Goal: Information Seeking & Learning: Learn about a topic

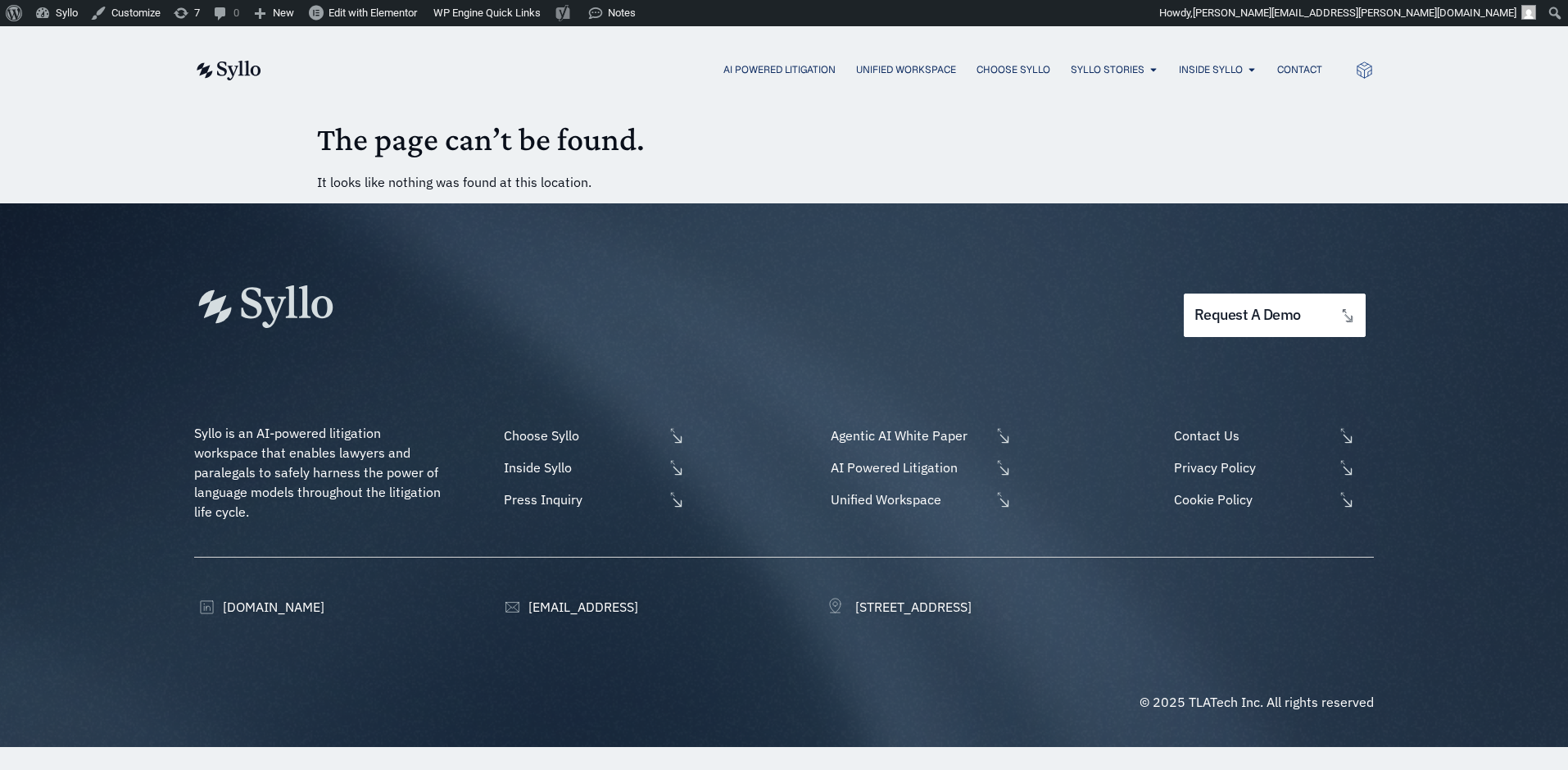
click at [158, 91] on div "AI Powered Litigation Unified Workspace Choose Syllo Syllo Stories Close Syllo …" at bounding box center [784, 69] width 1568 height 87
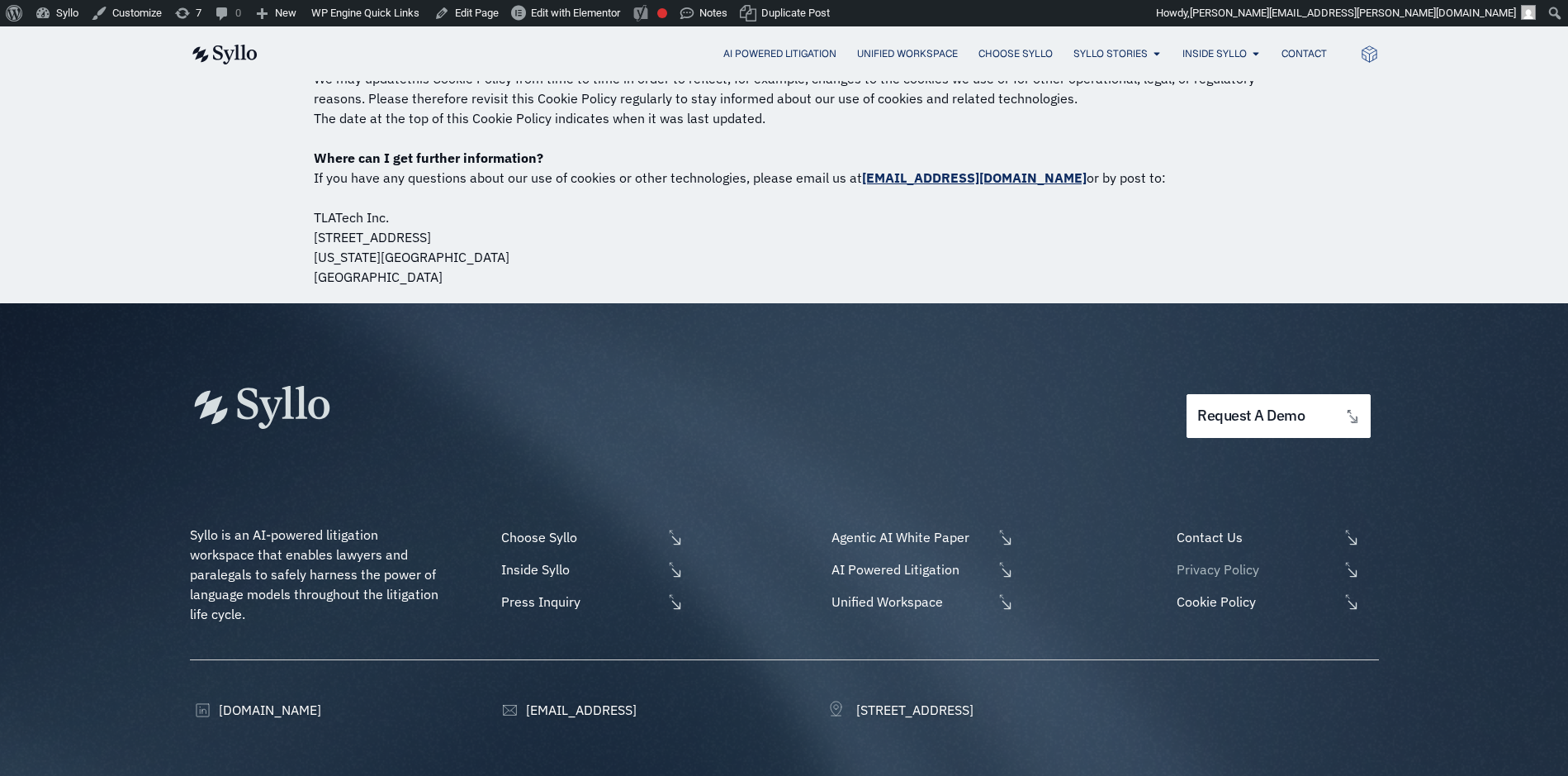
scroll to position [1870, 0]
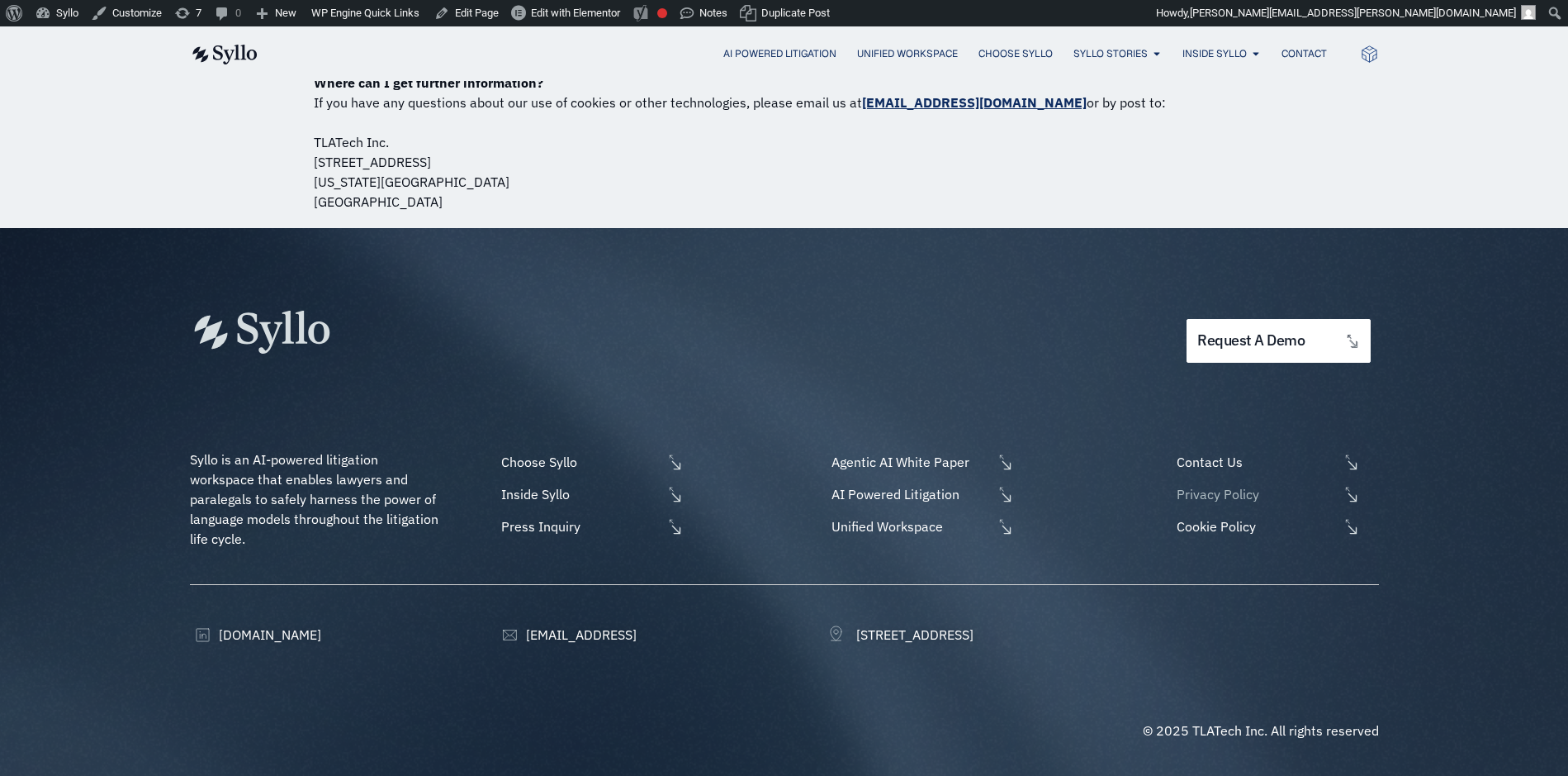
click at [1225, 499] on span "Privacy Policy" at bounding box center [1255, 494] width 165 height 20
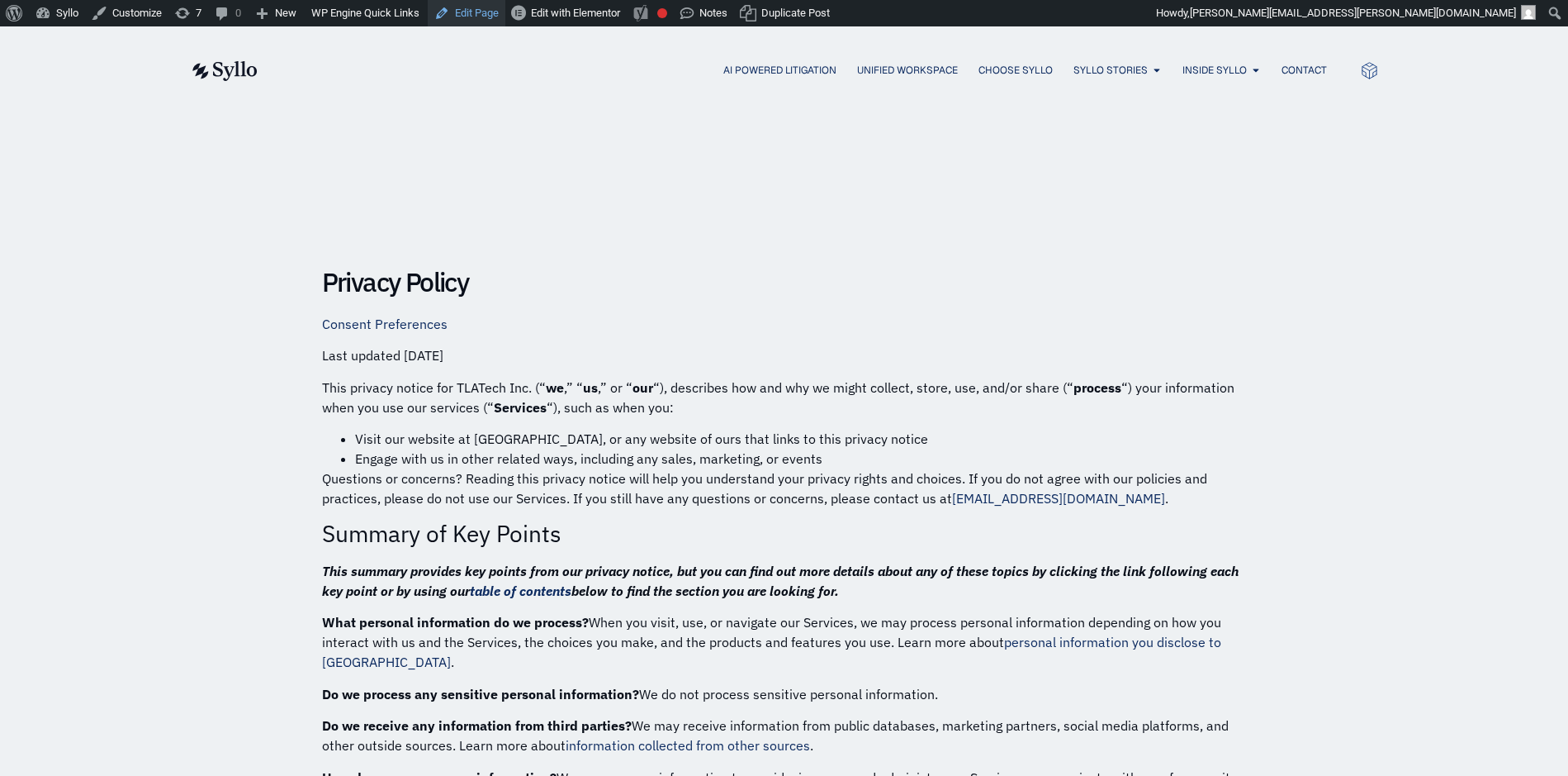
click at [477, 9] on link "Edit Page" at bounding box center [466, 13] width 78 height 26
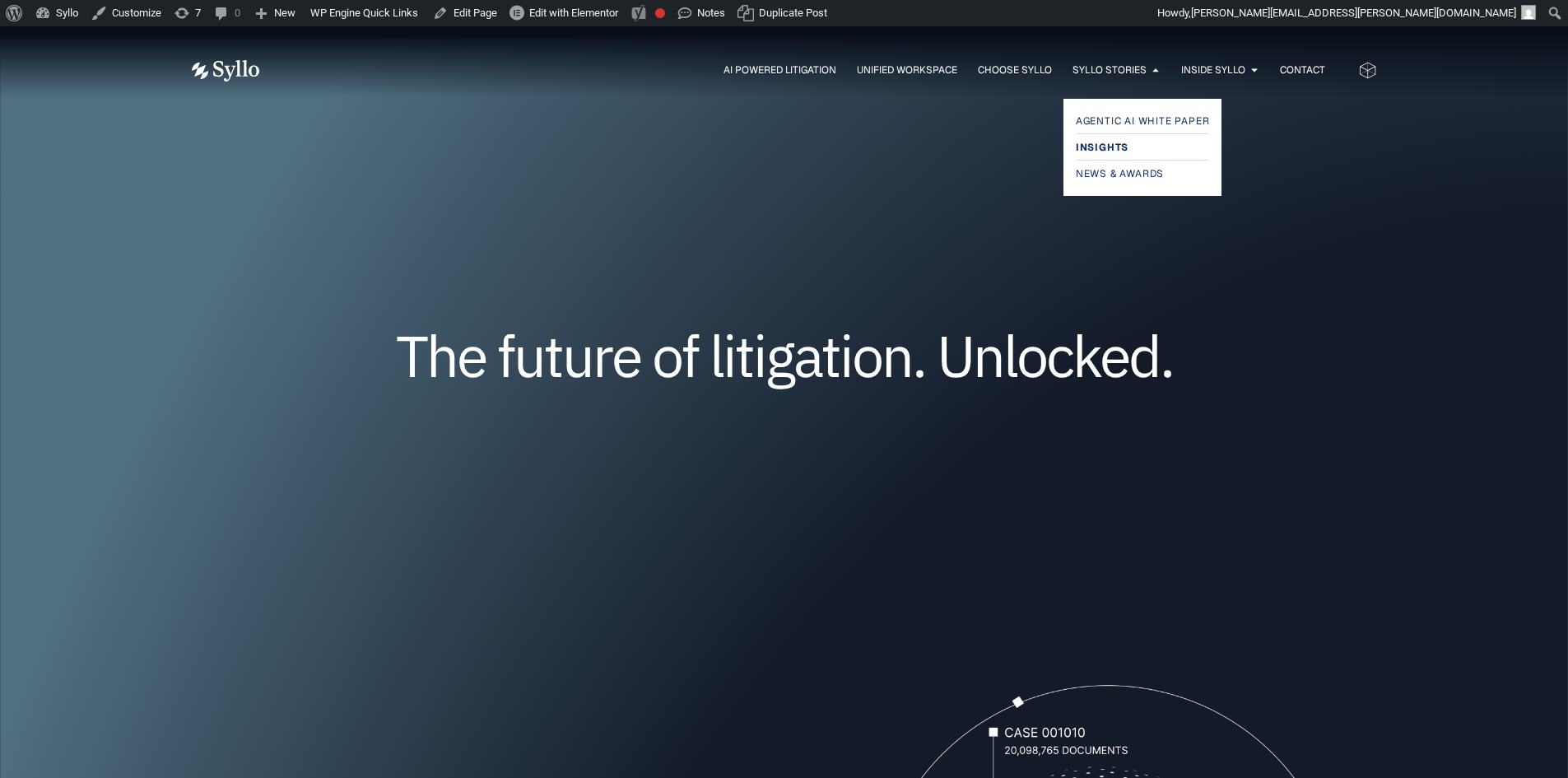
click at [1098, 155] on span "Insights" at bounding box center [1102, 147] width 52 height 20
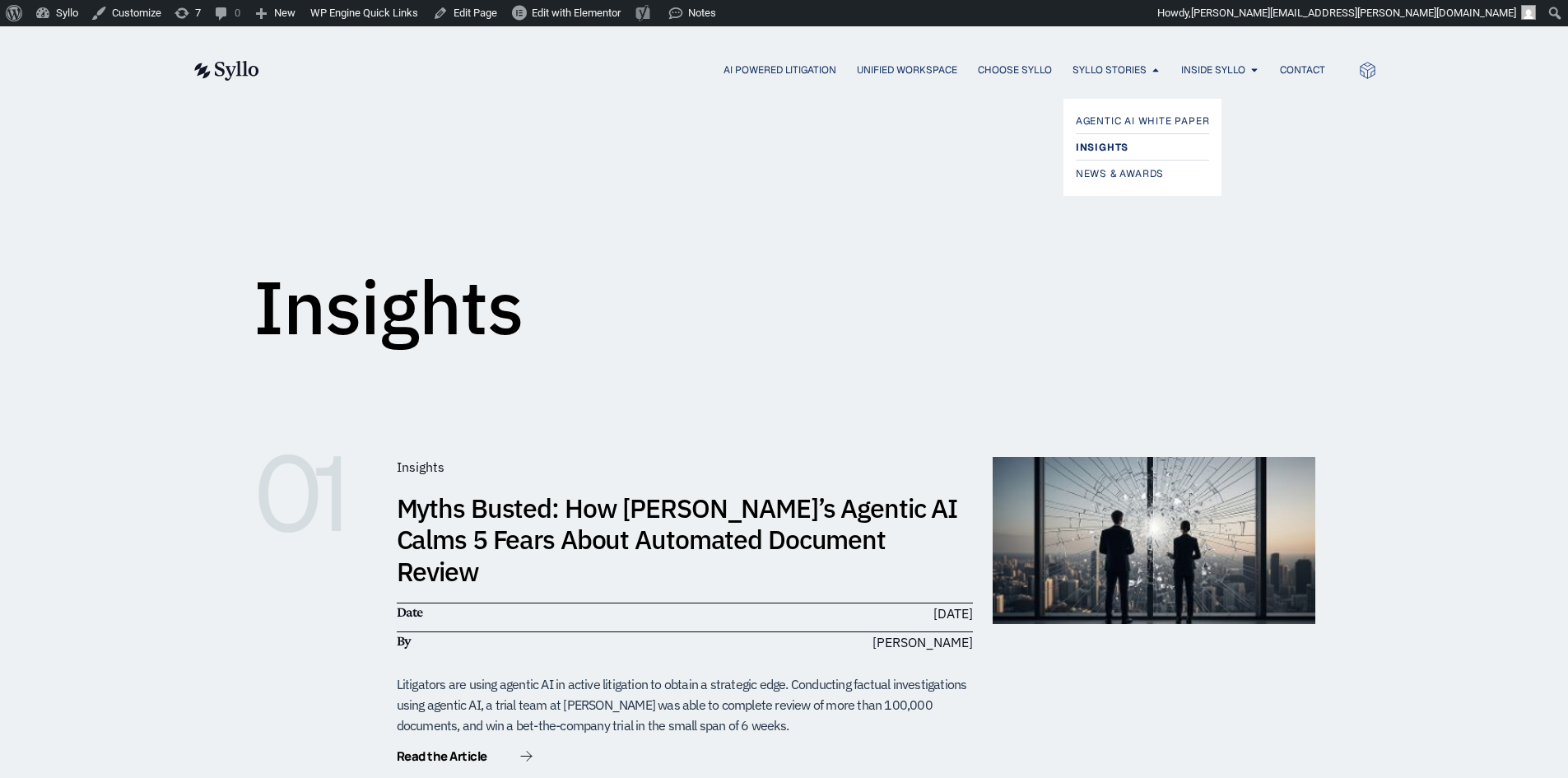
click at [1114, 142] on span "Insights" at bounding box center [1102, 147] width 52 height 20
click at [214, 54] on div "AI Powered Litigation Unified Workspace Choose Syllo Syllo Stories Close Syllo …" at bounding box center [784, 69] width 1186 height 87
click at [219, 58] on div "AI Powered Litigation Unified Workspace Choose Syllo Syllo Stories Close Syllo …" at bounding box center [784, 69] width 1186 height 87
click at [231, 71] on img at bounding box center [226, 70] width 67 height 20
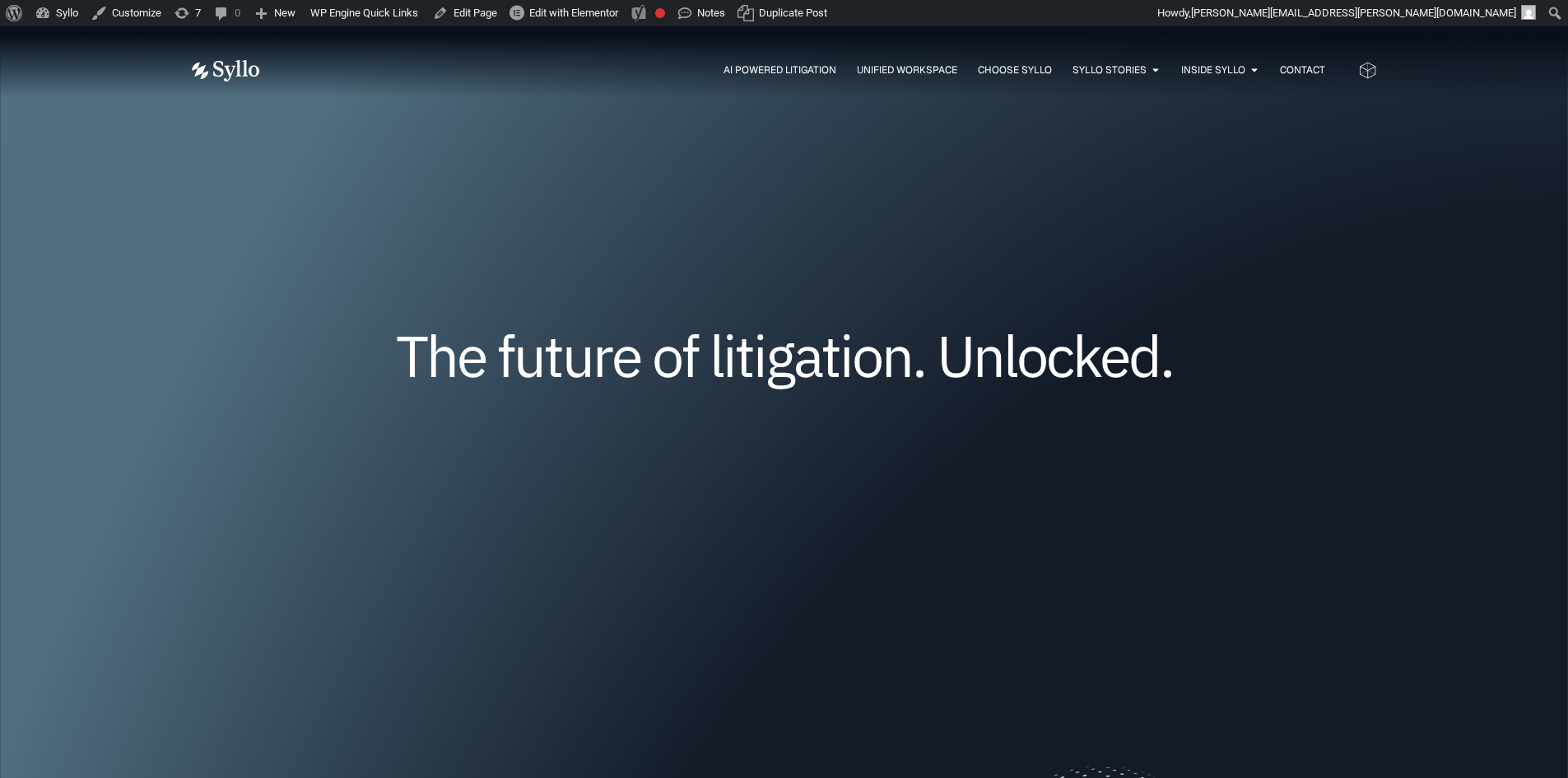
drag, startPoint x: 677, startPoint y: 235, endPoint x: 654, endPoint y: 237, distance: 23.1
click at [673, 235] on div "The future of litigation. Unlocked." at bounding box center [784, 380] width 1186 height 335
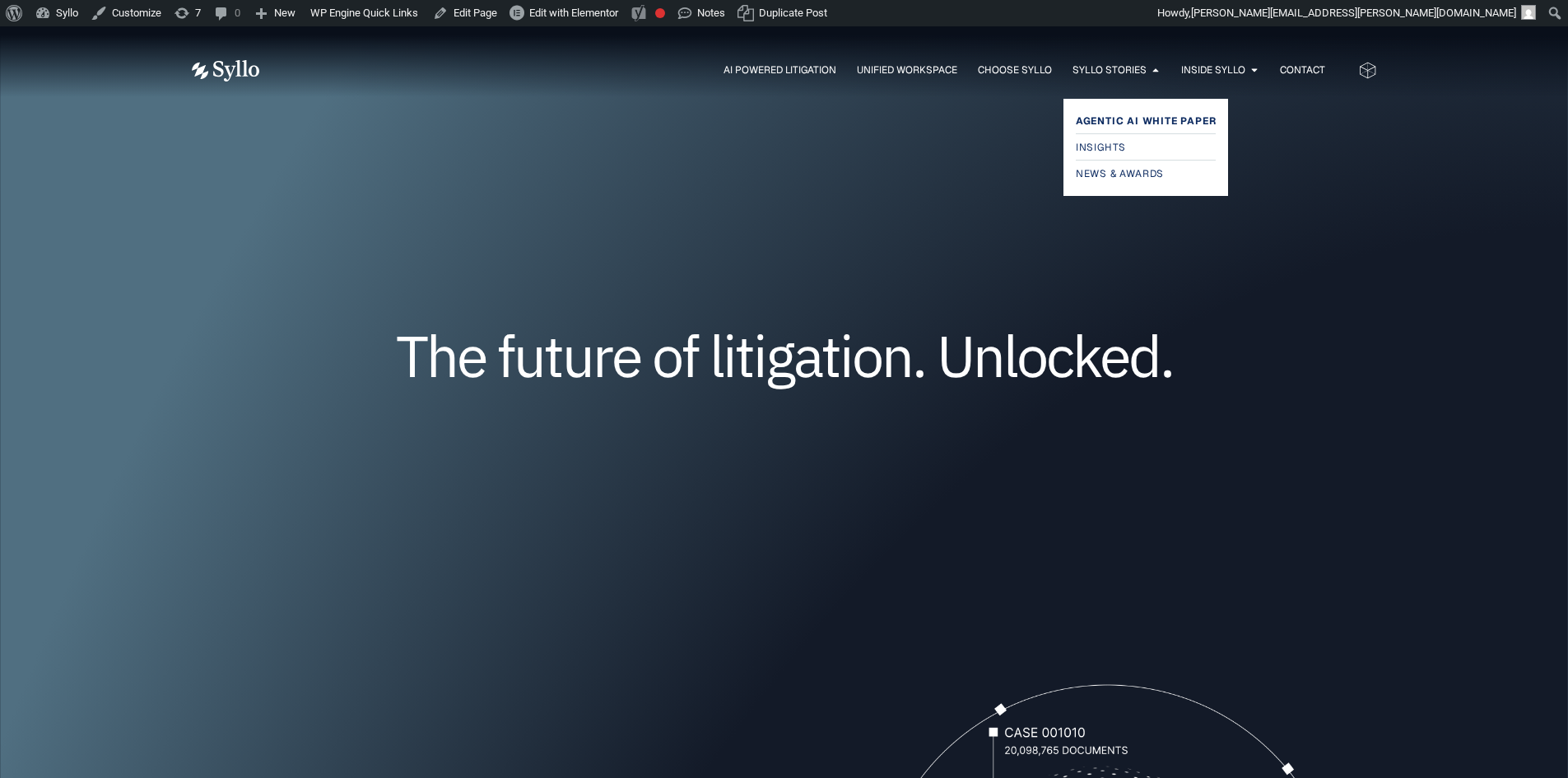
click at [1105, 118] on span "Agentic AI White Paper" at bounding box center [1146, 121] width 141 height 20
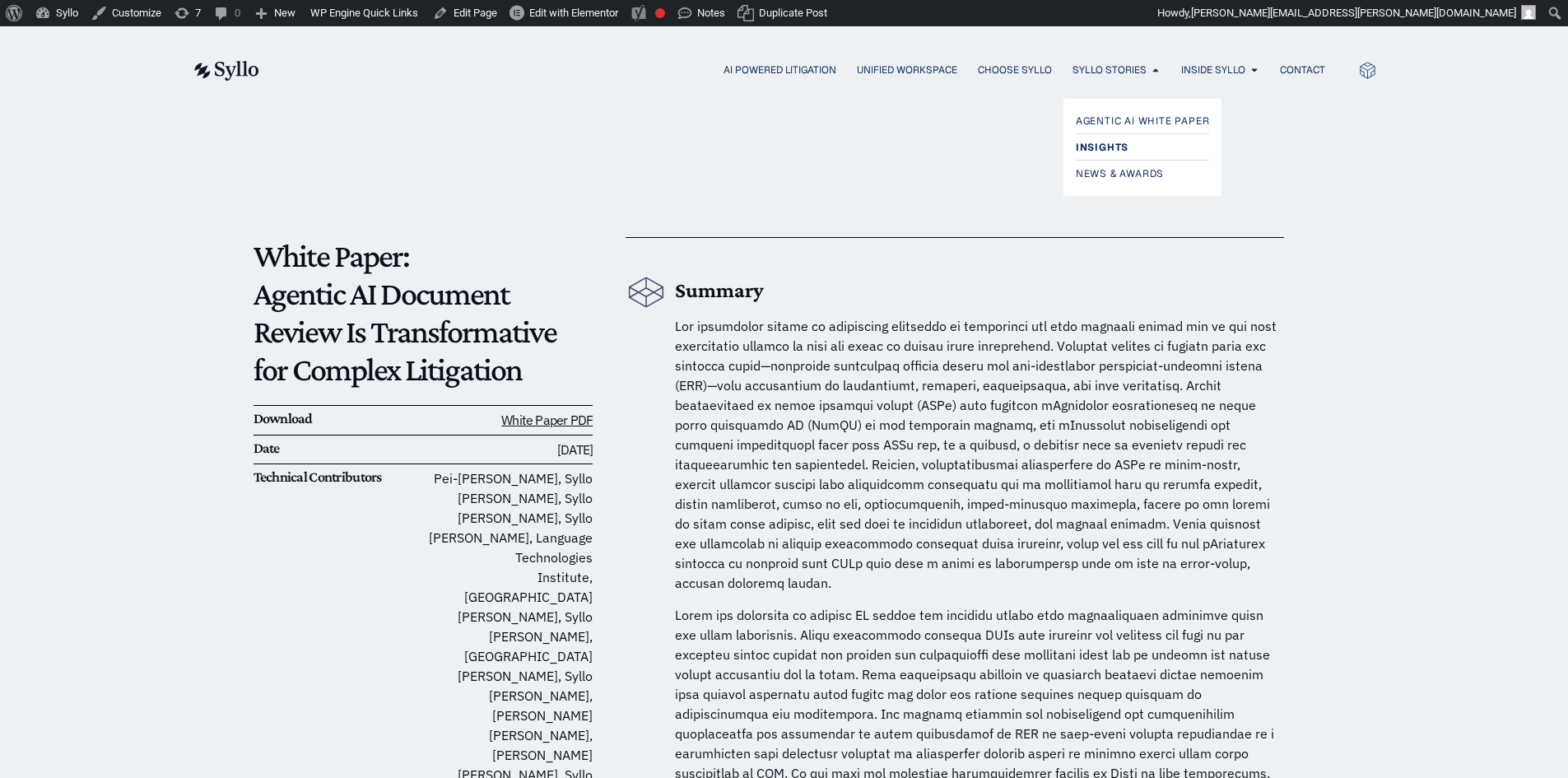
click at [1098, 145] on span "Insights" at bounding box center [1102, 147] width 52 height 20
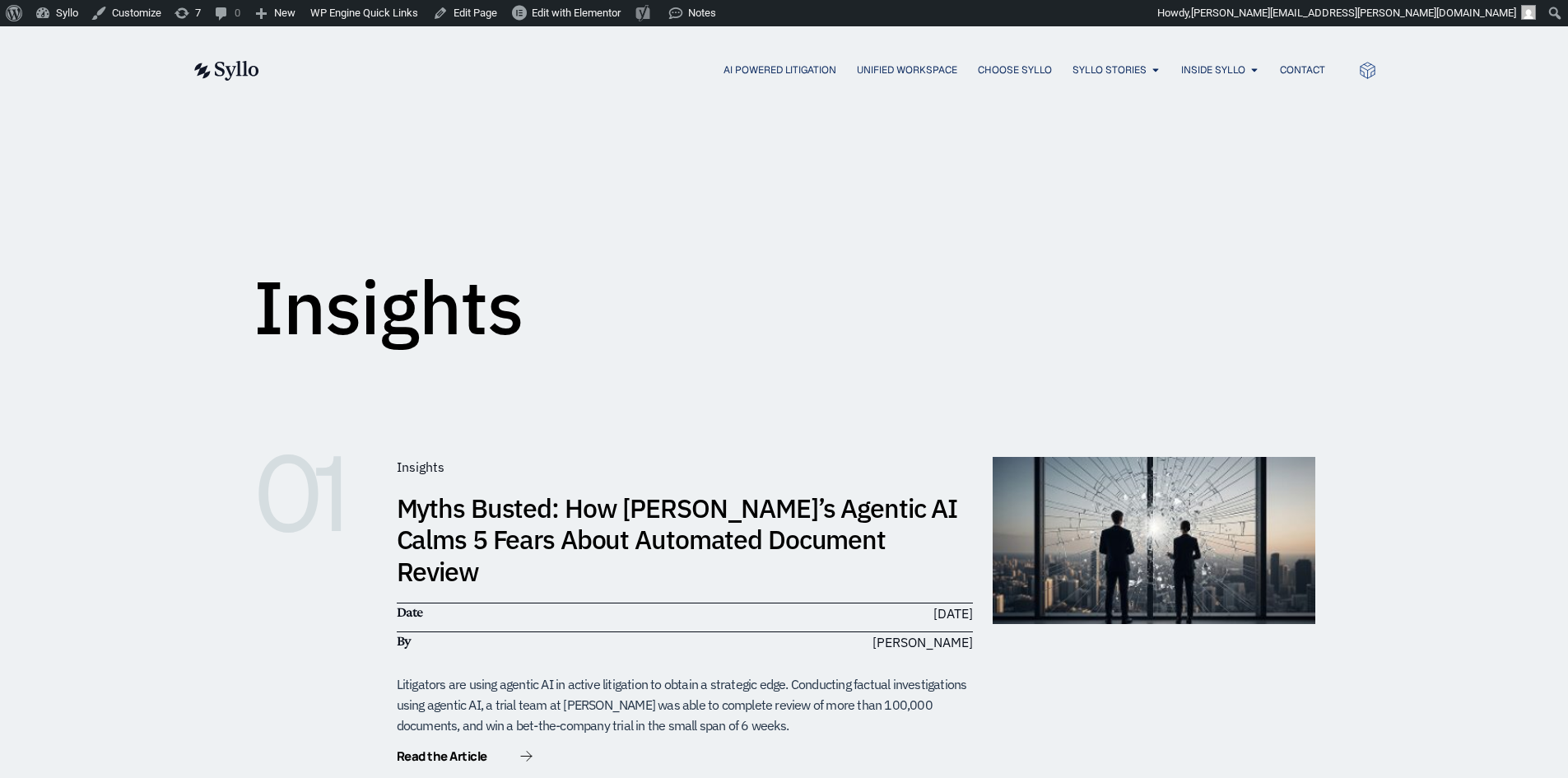
click at [451, 300] on h1 "Insights" at bounding box center [389, 307] width 270 height 74
click at [991, 73] on span "Choose Syllo" at bounding box center [1014, 70] width 74 height 15
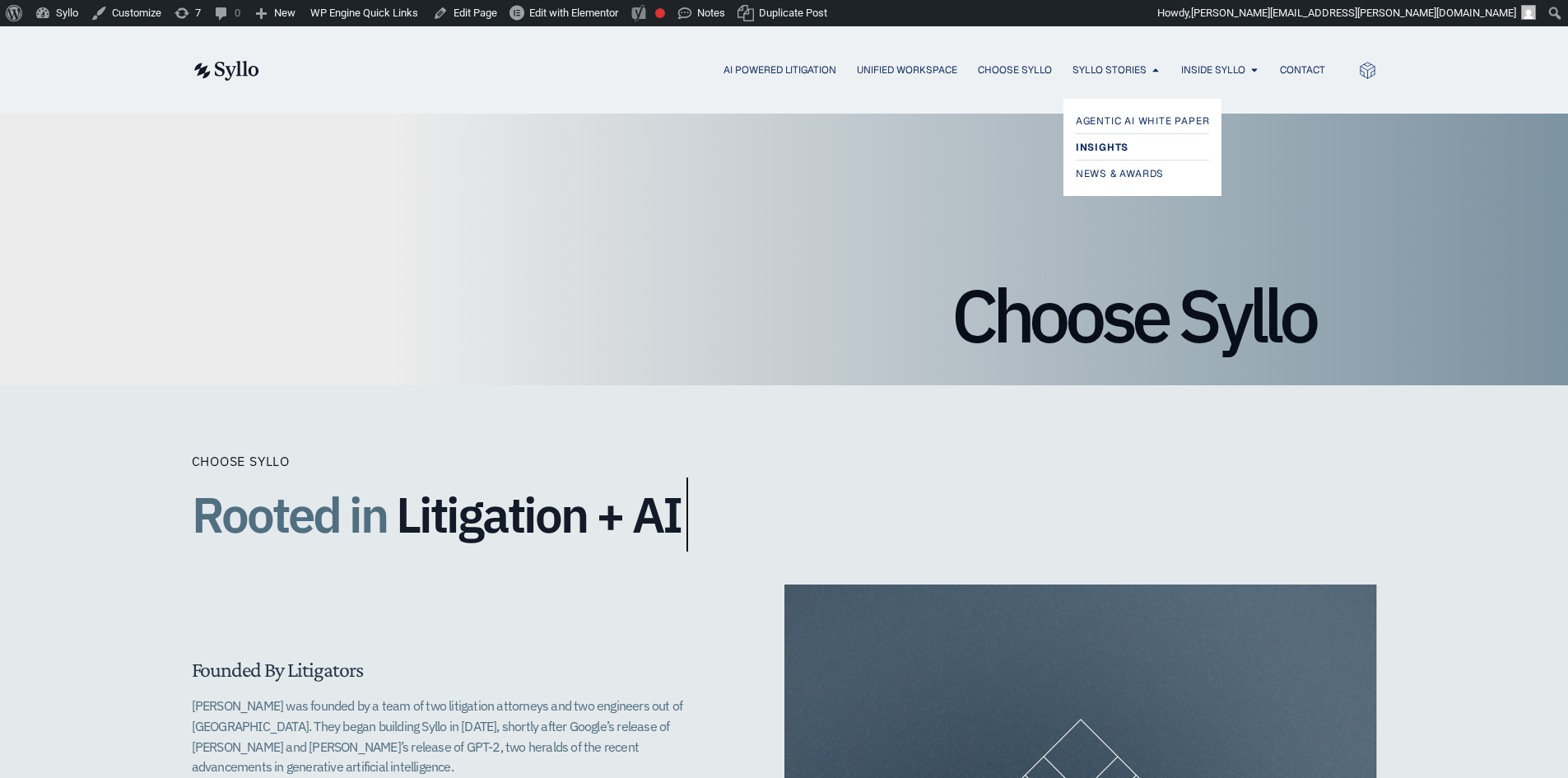
click at [1087, 148] on span "Insights" at bounding box center [1102, 147] width 52 height 20
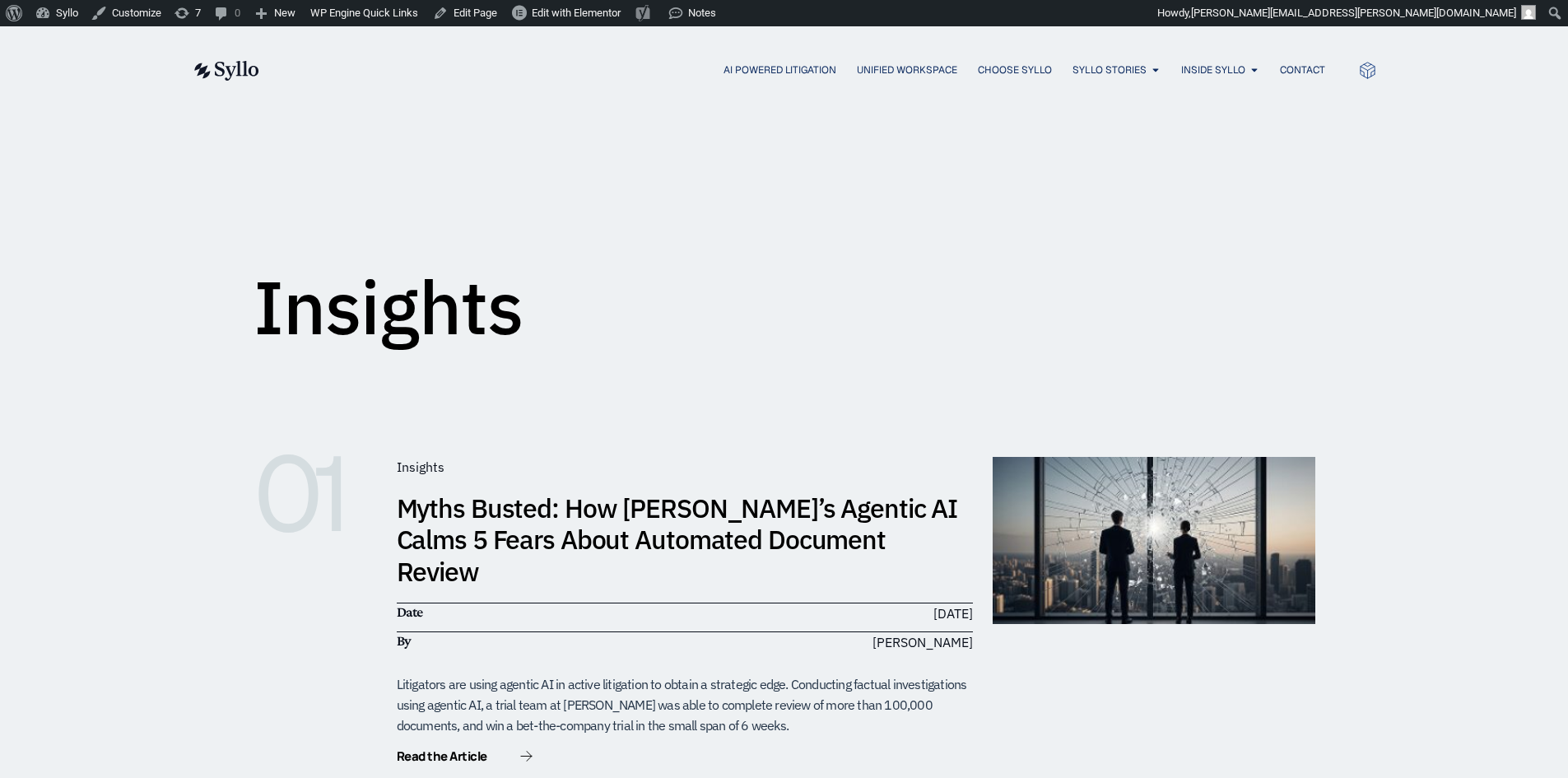
click at [469, 11] on link "Edit Page" at bounding box center [465, 13] width 78 height 26
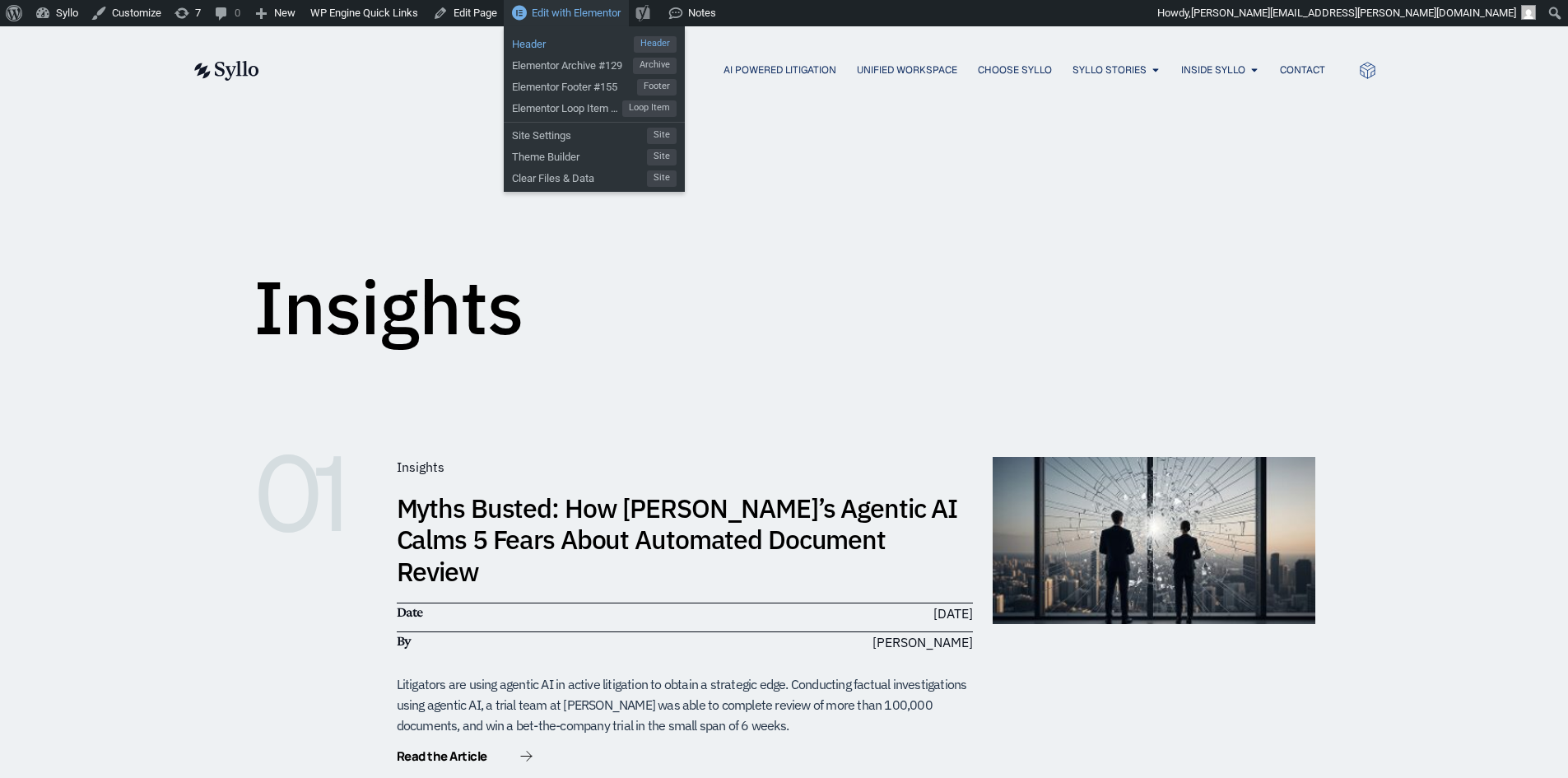
click at [549, 31] on span "Header" at bounding box center [573, 41] width 122 height 22
click at [538, 16] on span "Edit with Elementor" at bounding box center [575, 12] width 89 height 12
click at [572, 10] on span "Edit with Elementor" at bounding box center [575, 12] width 89 height 12
click at [571, 10] on span "Edit with Elementor" at bounding box center [575, 12] width 89 height 12
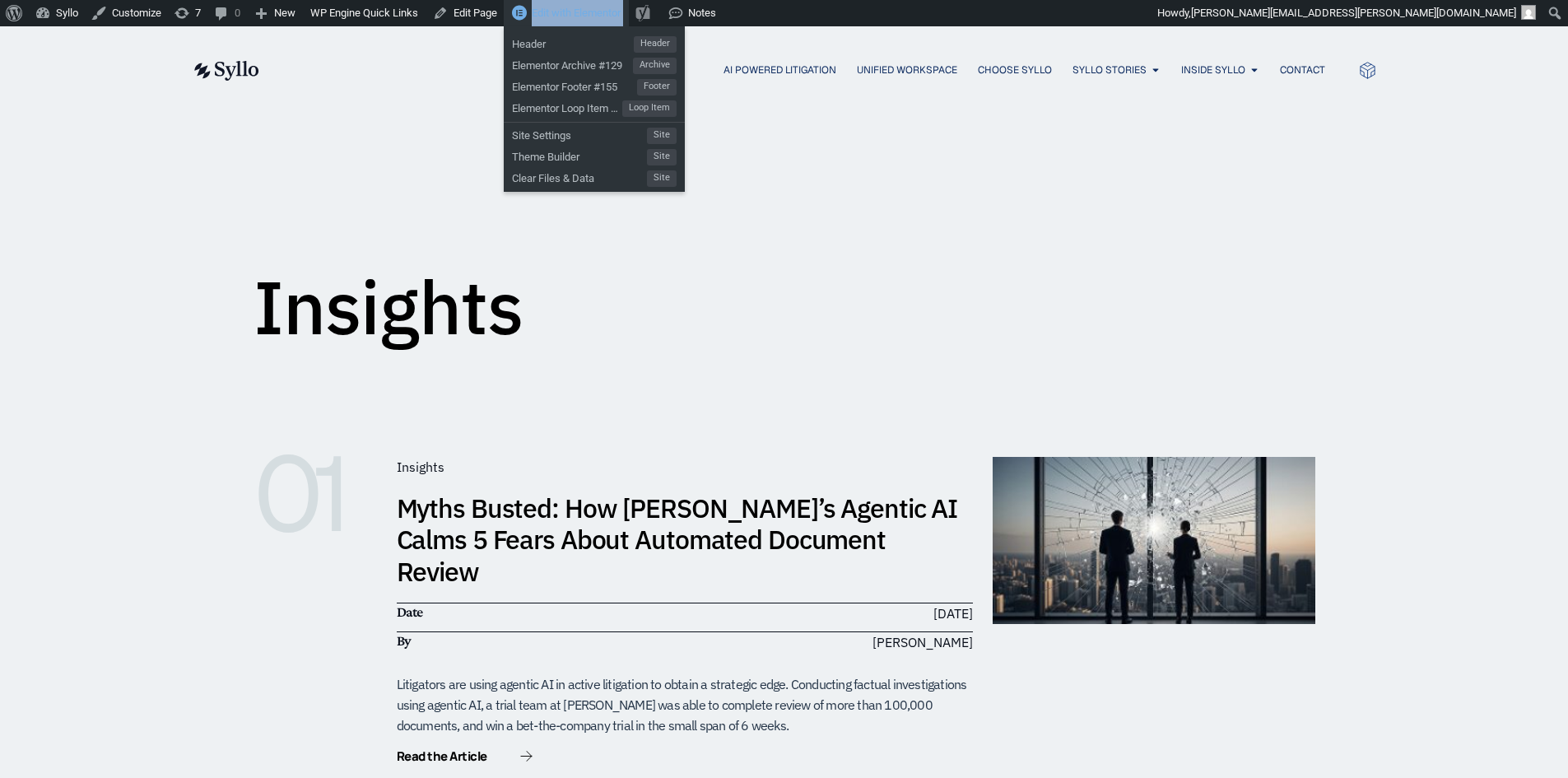
click at [571, 10] on span "Edit with Elementor" at bounding box center [575, 12] width 89 height 12
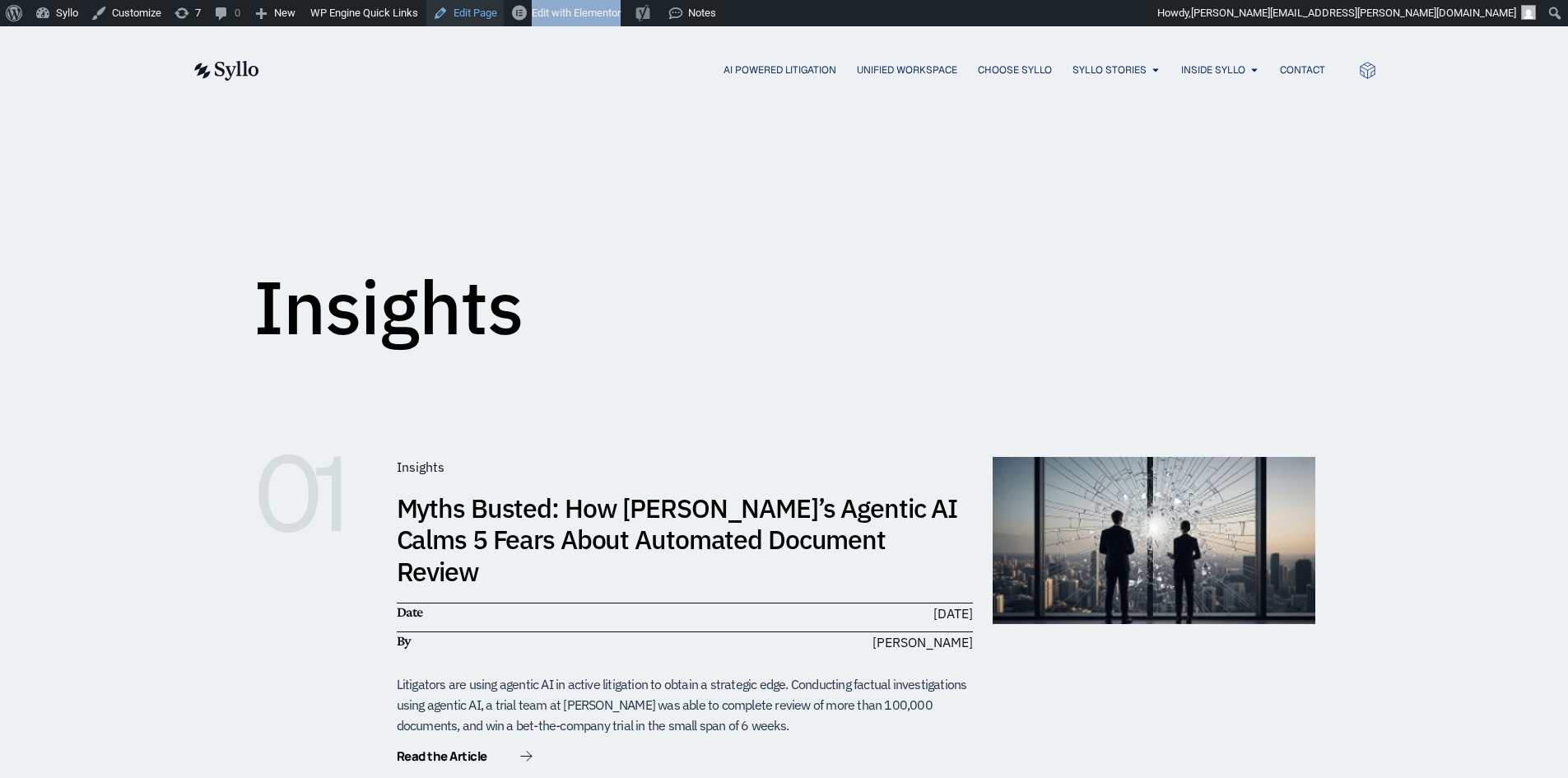
click at [457, 10] on link "Edit Page" at bounding box center [465, 13] width 78 height 26
